Goal: Information Seeking & Learning: Learn about a topic

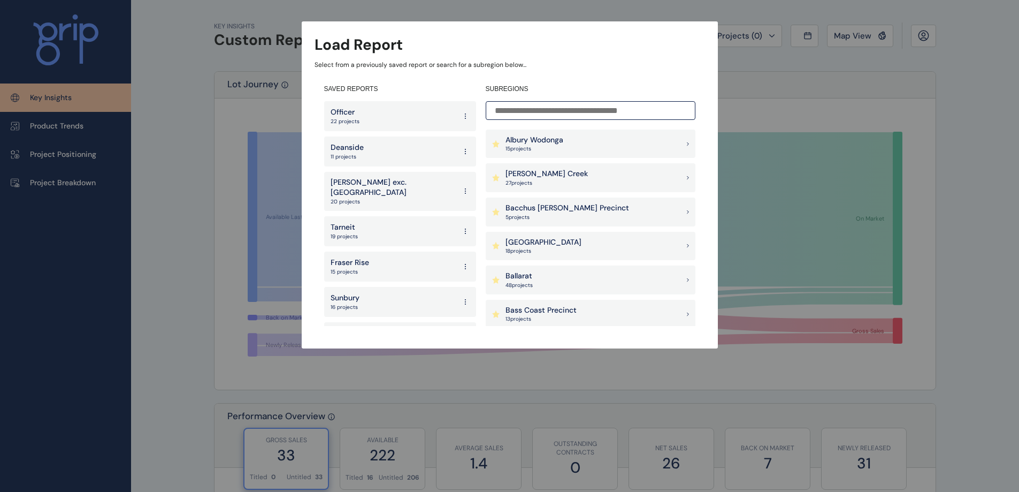
click at [367, 110] on div "Officer 22 projects" at bounding box center [400, 116] width 152 height 30
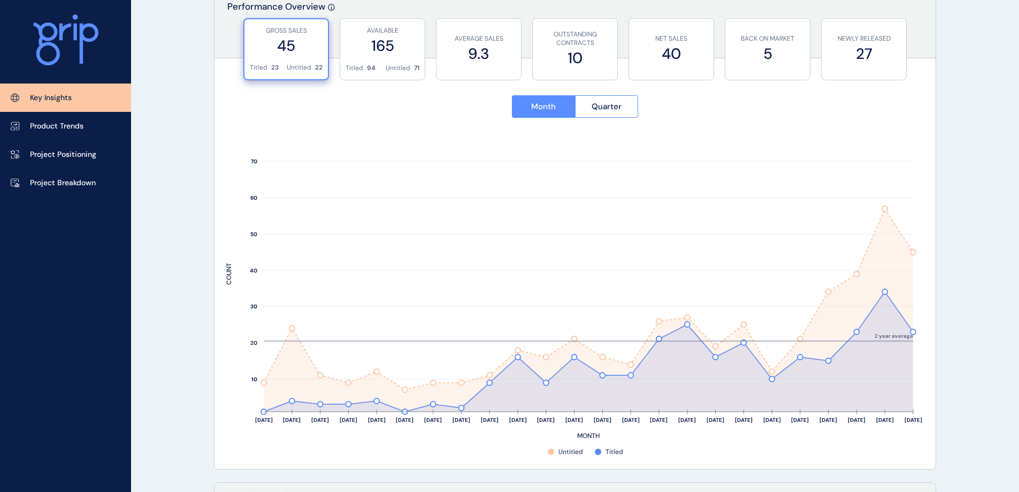
scroll to position [428, 0]
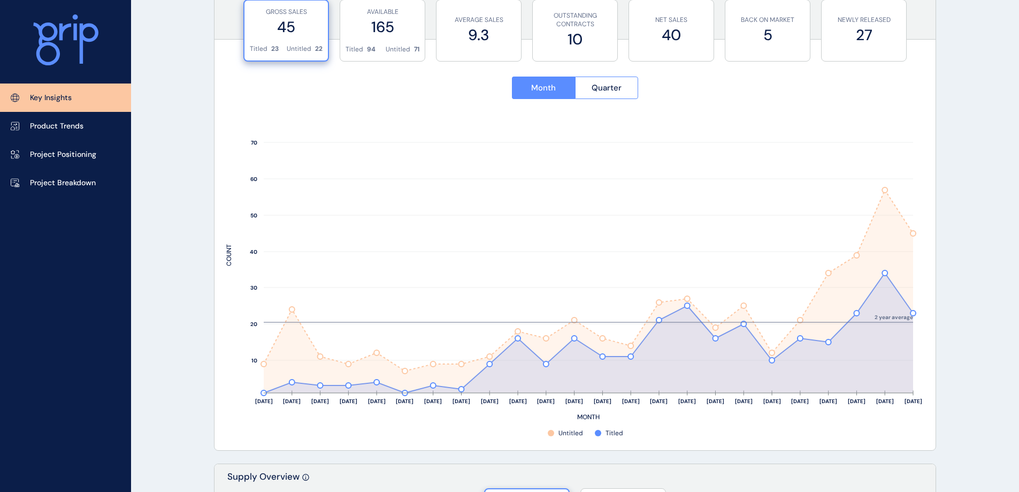
click at [60, 309] on div "Key Insights Product Trends Project Positioning Project Breakdown" at bounding box center [65, 246] width 131 height 492
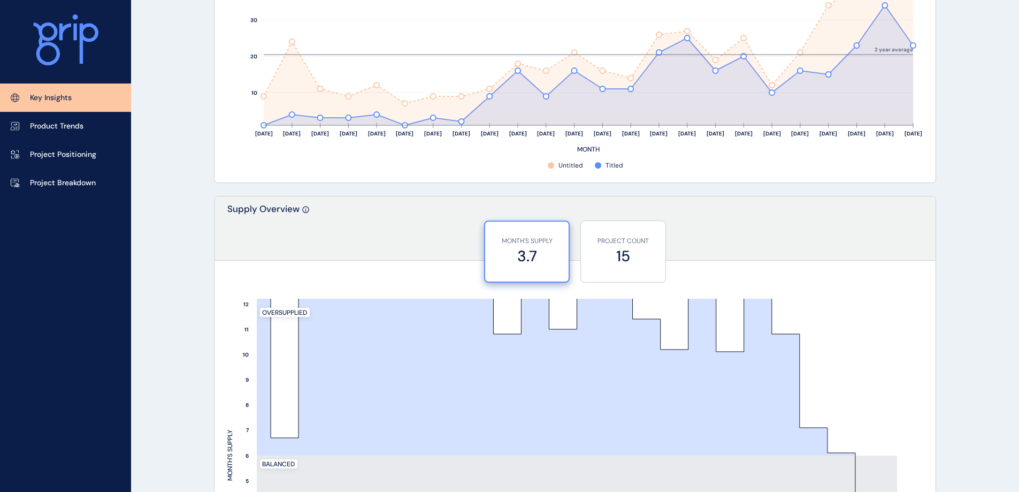
scroll to position [856, 0]
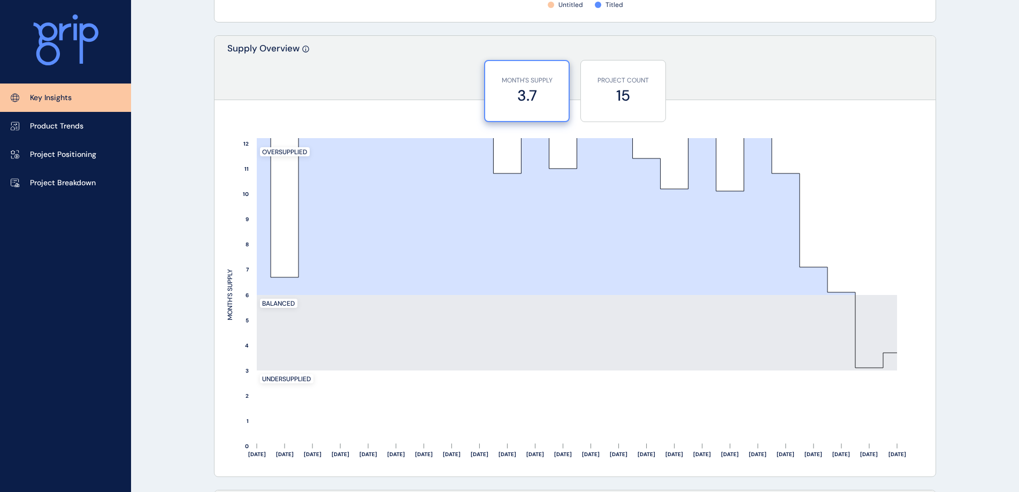
drag, startPoint x: 946, startPoint y: 86, endPoint x: 1016, endPoint y: 95, distance: 70.6
click at [946, 86] on div "KEY INSIGHTS Officer Edit Load Report Projects ( 22 ) [DATE] 2025 < > Jan No re…" at bounding box center [575, 270] width 749 height 2252
click at [71, 183] on p "Project Breakdown" at bounding box center [63, 183] width 66 height 11
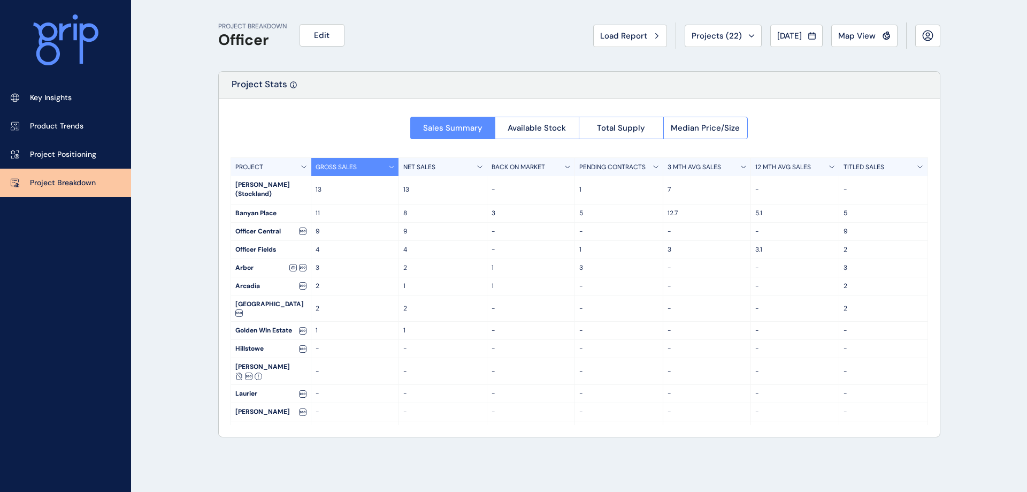
click at [538, 121] on button "Available Stock" at bounding box center [537, 128] width 85 height 22
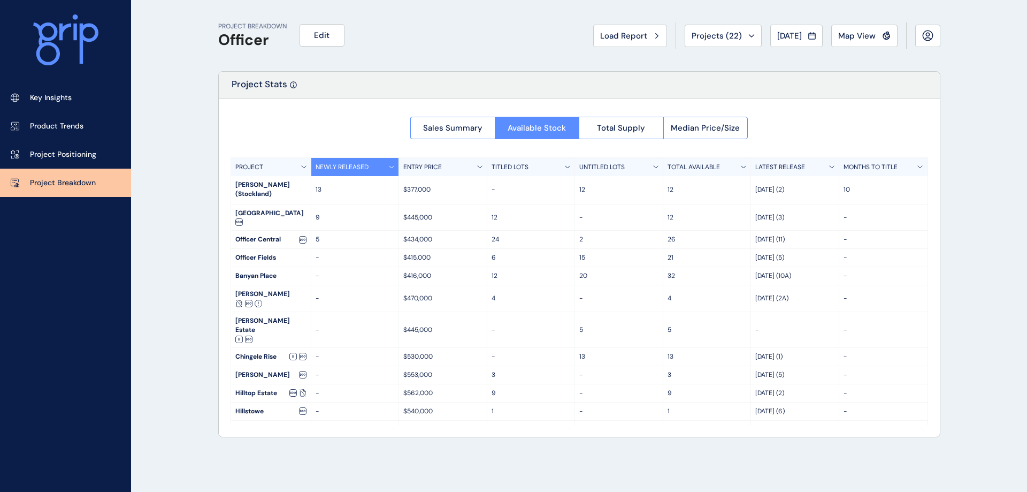
click at [298, 162] on div "PROJECT" at bounding box center [271, 167] width 80 height 18
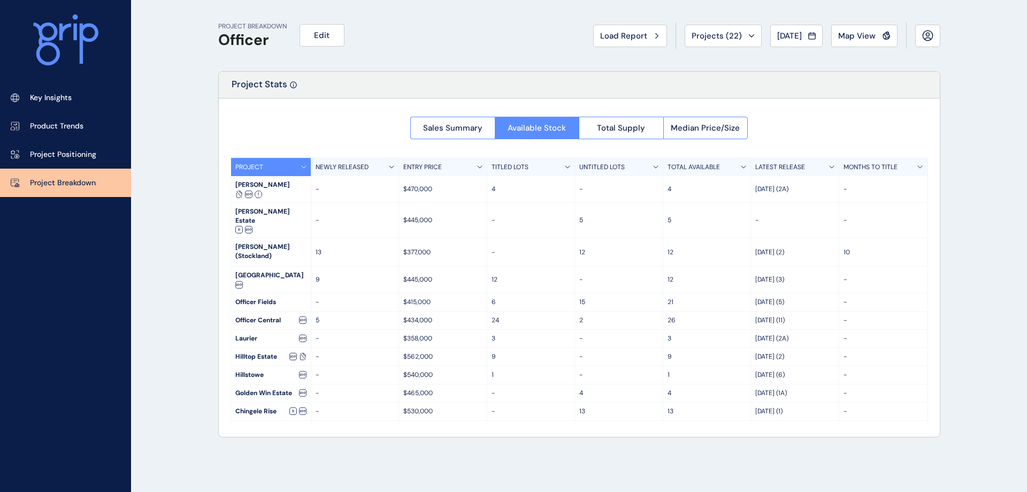
click at [298, 162] on div "PROJECT" at bounding box center [271, 167] width 80 height 18
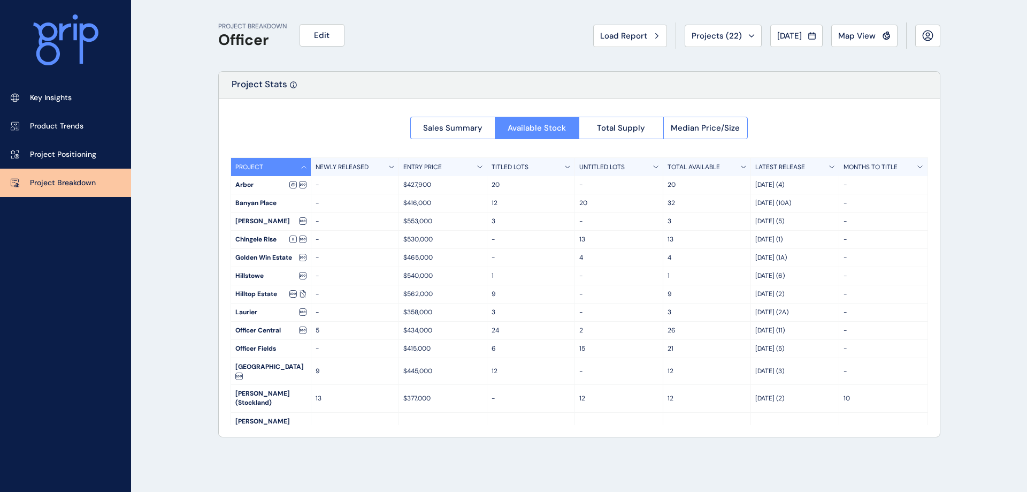
click at [623, 134] on button "Total Supply" at bounding box center [621, 128] width 85 height 22
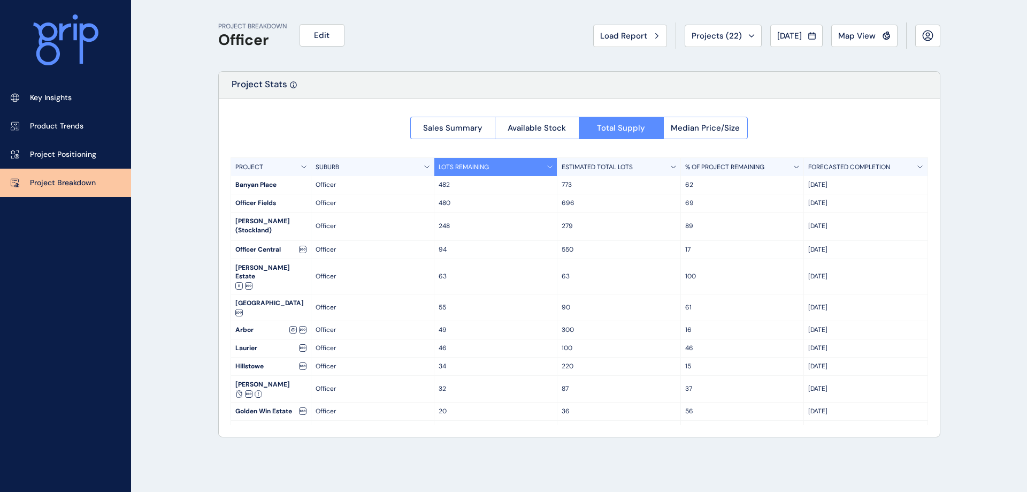
click at [310, 163] on div "PROJECT" at bounding box center [271, 167] width 80 height 18
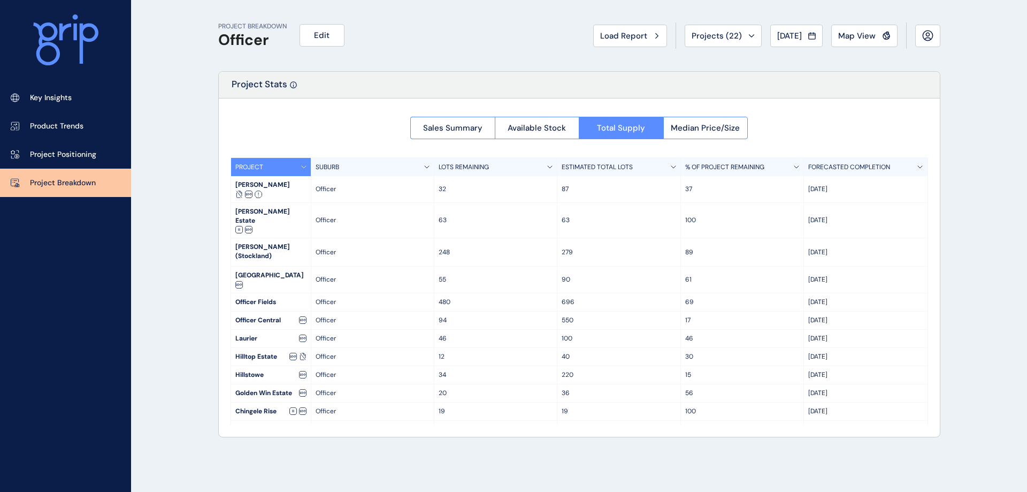
click at [310, 163] on div "PROJECT" at bounding box center [271, 167] width 80 height 18
